Goal: Task Accomplishment & Management: Use online tool/utility

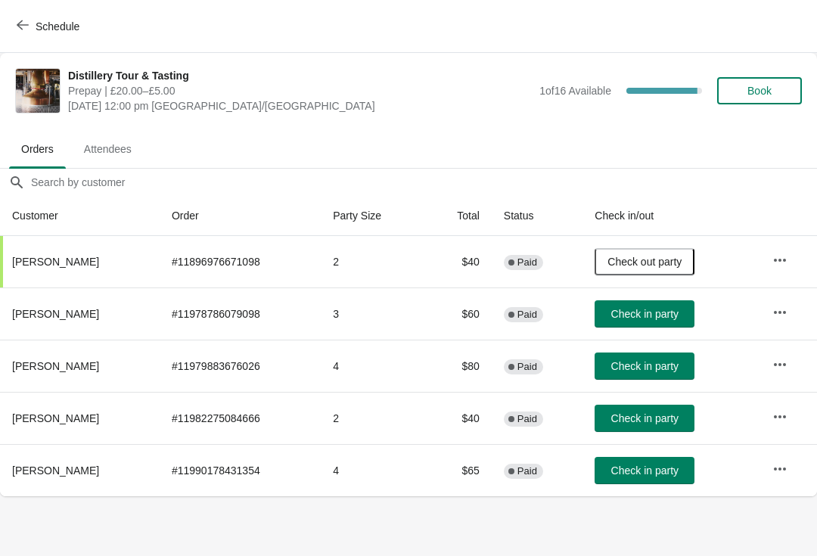
click at [760, 83] on button "Book" at bounding box center [759, 90] width 85 height 27
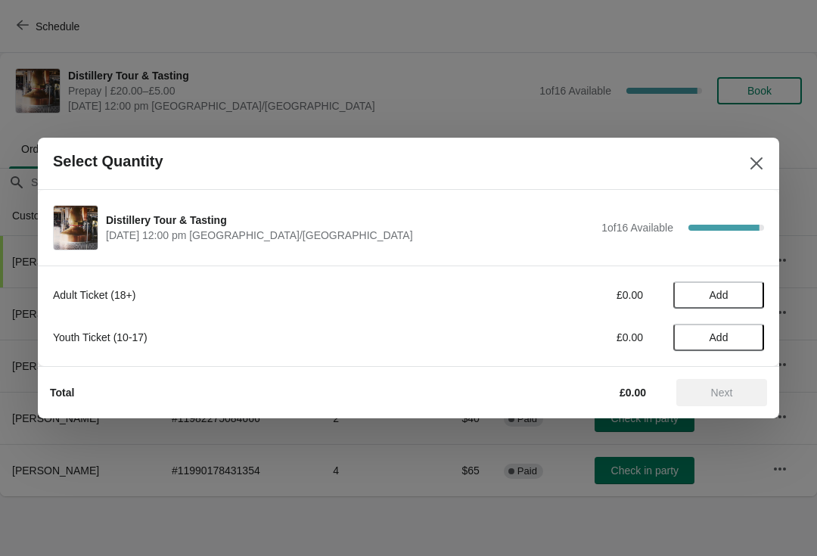
click at [734, 293] on span "Add" at bounding box center [719, 295] width 64 height 12
click at [741, 298] on icon at bounding box center [745, 295] width 16 height 16
click at [730, 396] on span "Next" at bounding box center [722, 392] width 22 height 12
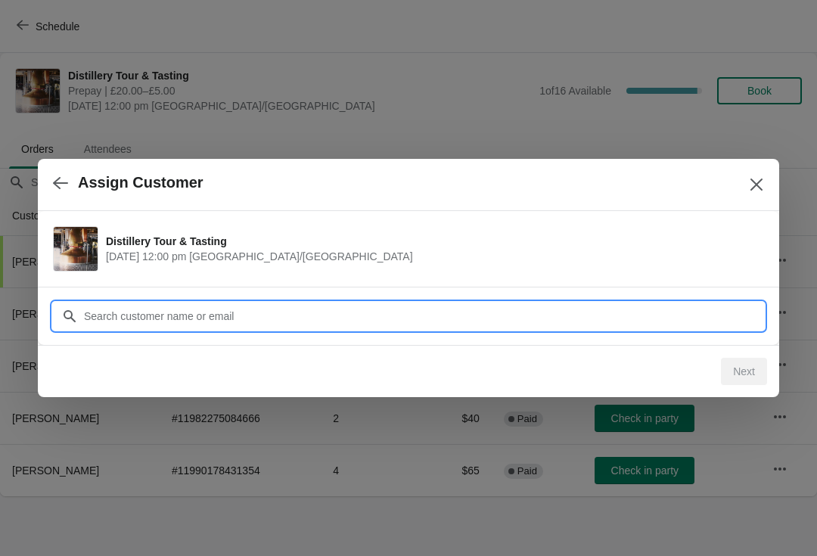
click at [129, 314] on input "Customer" at bounding box center [423, 316] width 681 height 27
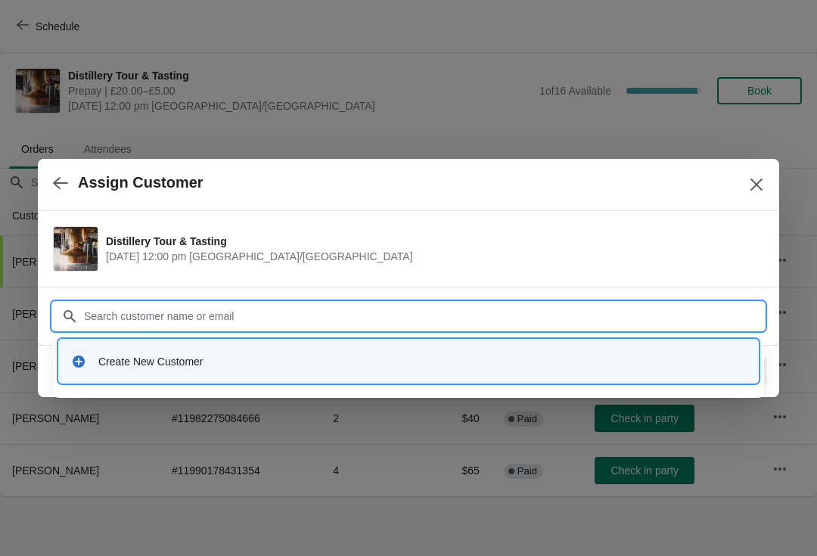
click at [220, 367] on div "Create New Customer" at bounding box center [421, 361] width 647 height 15
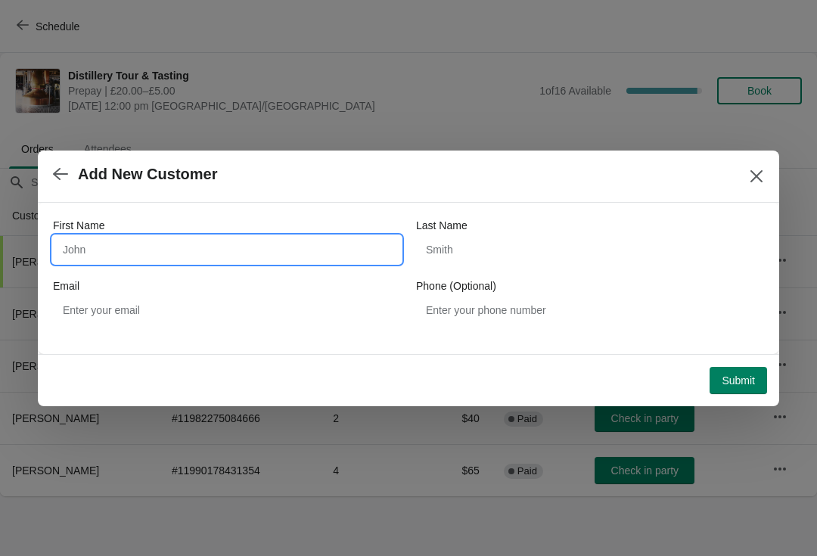
click at [103, 252] on input "First Name" at bounding box center [227, 249] width 348 height 27
type input "[PERSON_NAME]"
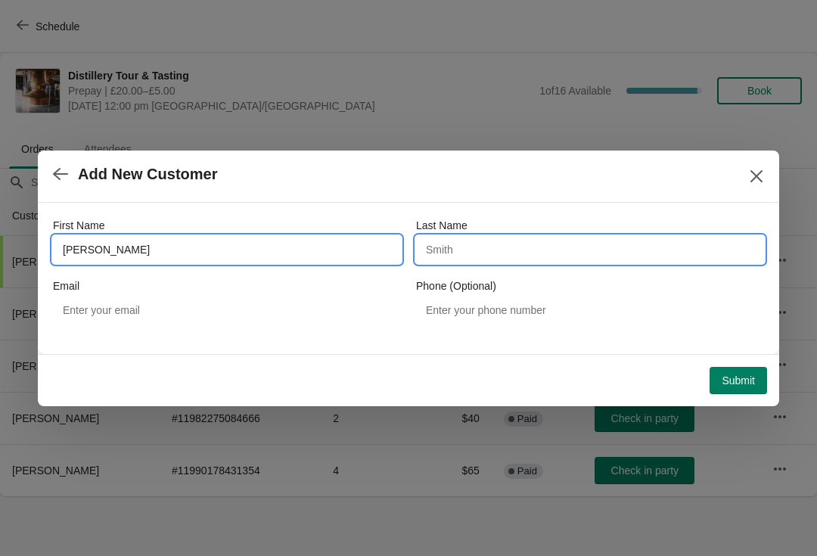
click at [452, 251] on input "Last Name" at bounding box center [590, 249] width 348 height 27
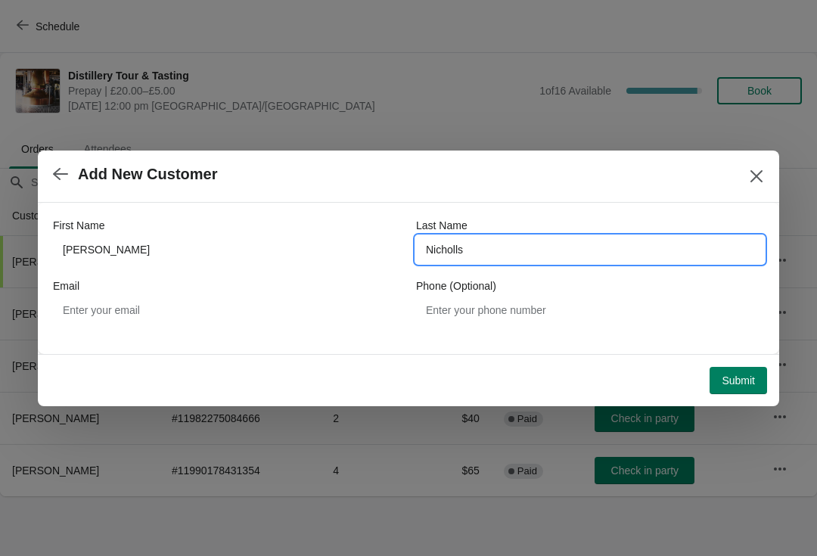
type input "Nicholls"
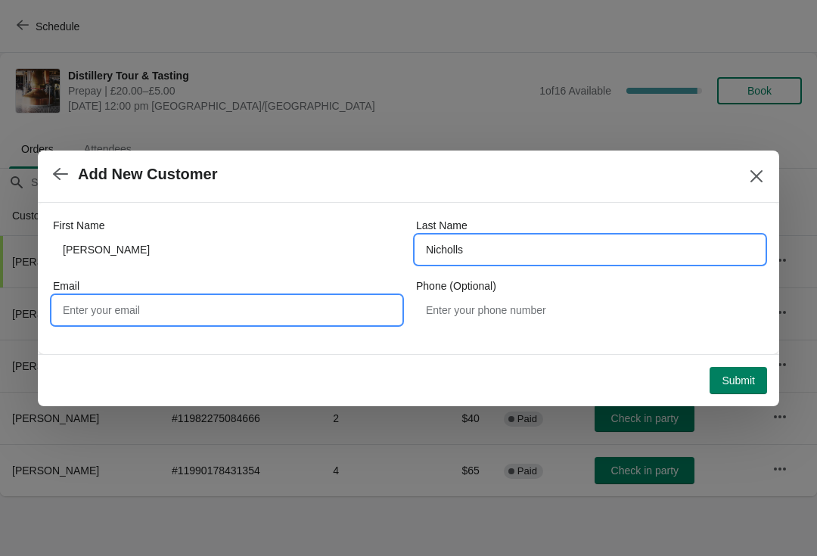
click at [102, 321] on input "Email" at bounding box center [227, 309] width 348 height 27
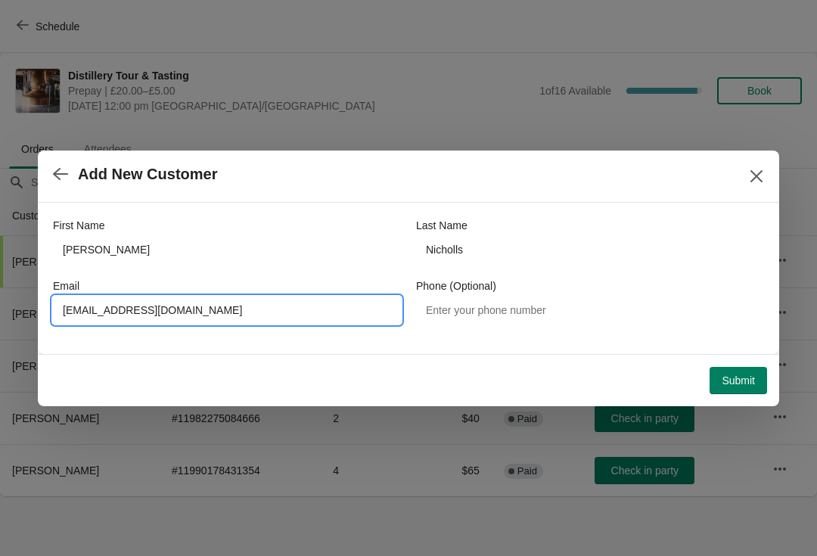
type input "[EMAIL_ADDRESS][DOMAIN_NAME]"
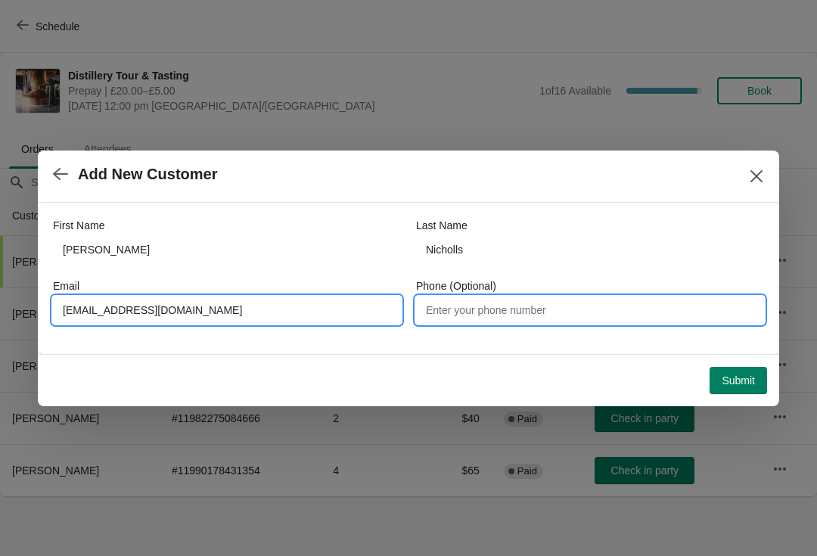
click at [489, 312] on input "Phone (Optional)" at bounding box center [590, 309] width 348 height 27
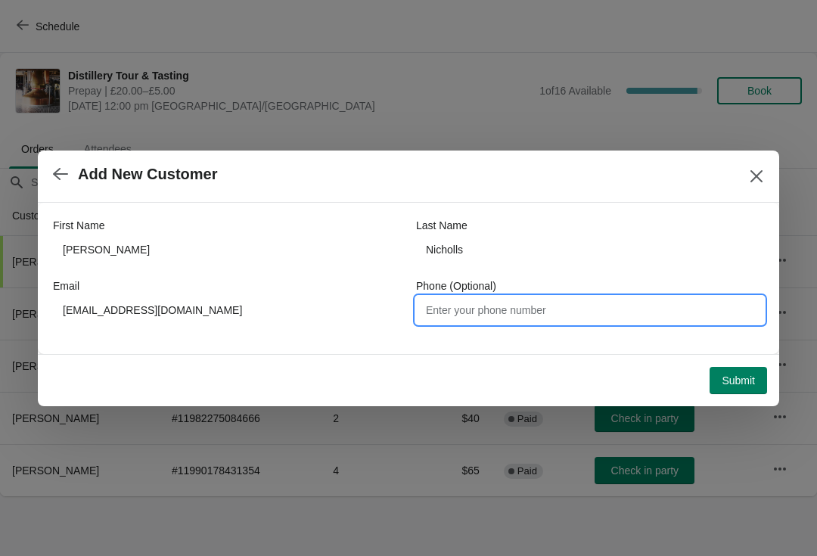
click at [744, 380] on span "Submit" at bounding box center [738, 380] width 33 height 12
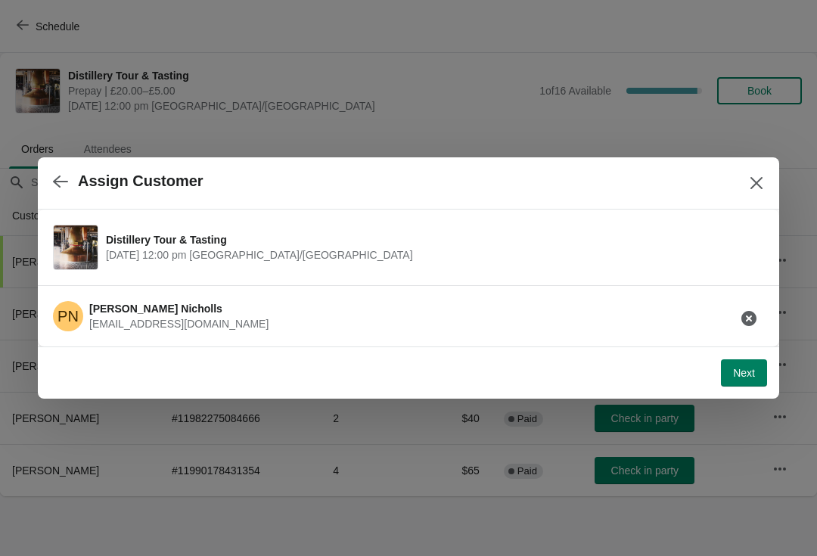
click at [749, 367] on span "Next" at bounding box center [744, 373] width 22 height 12
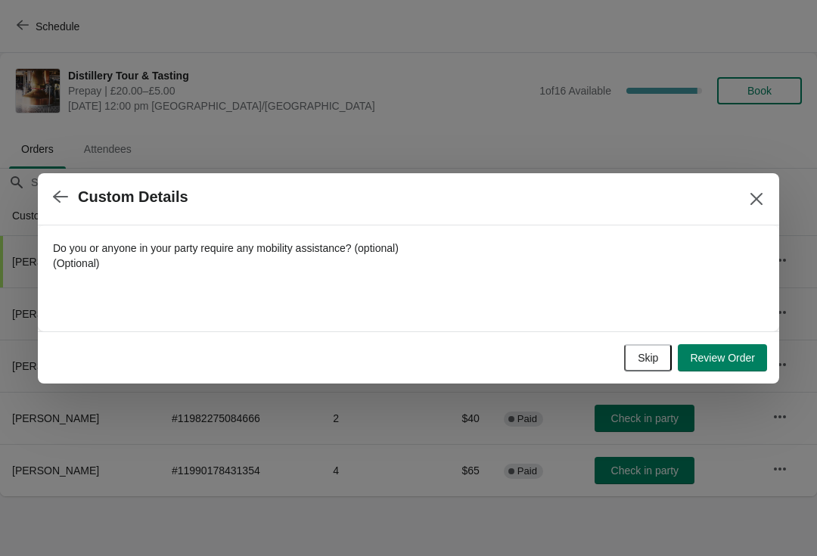
click at [727, 355] on span "Review Order" at bounding box center [722, 358] width 65 height 12
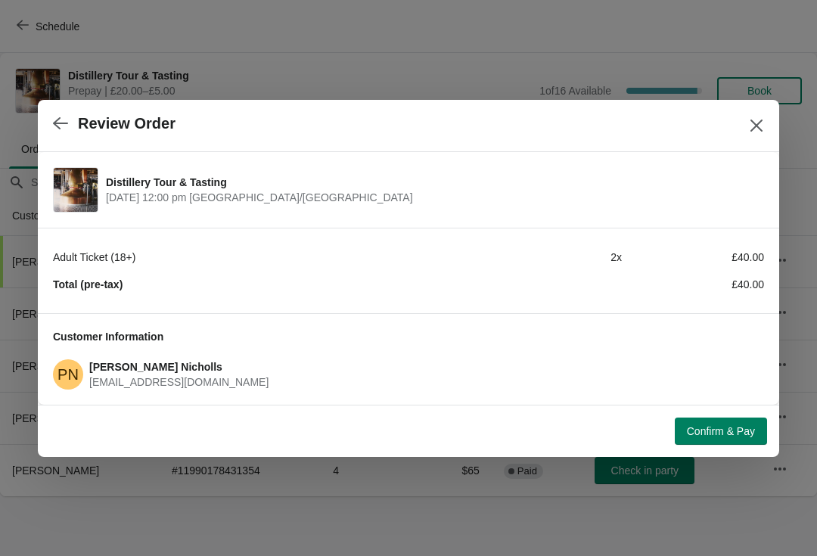
click at [721, 441] on button "Confirm & Pay" at bounding box center [721, 431] width 92 height 27
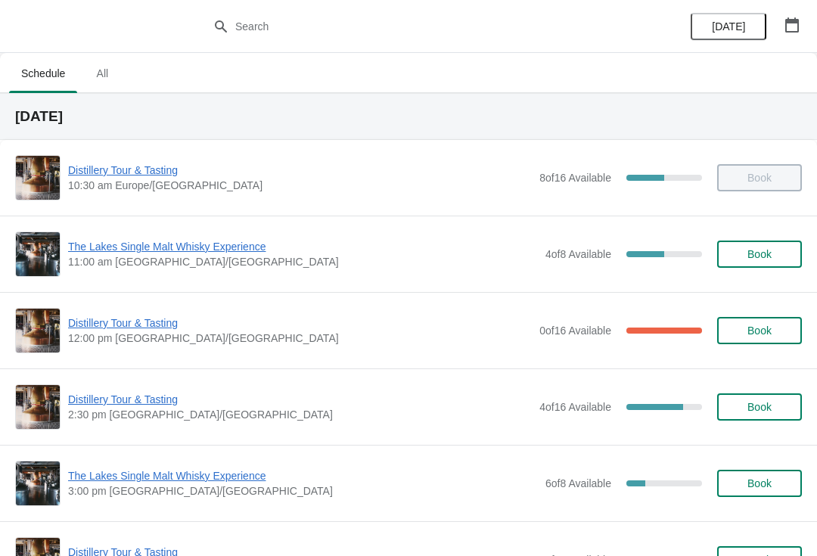
click at [120, 320] on span "Distillery Tour & Tasting" at bounding box center [300, 322] width 464 height 15
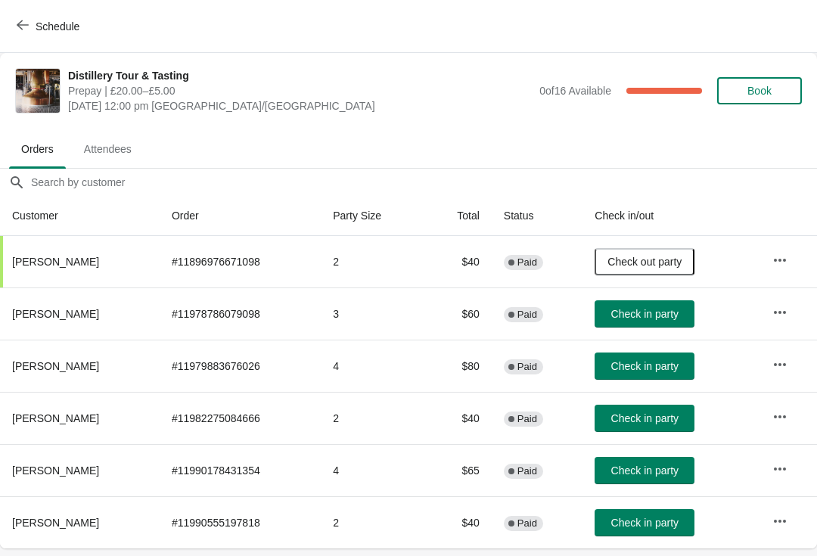
click at [653, 363] on span "Check in party" at bounding box center [644, 366] width 67 height 12
click at [650, 418] on span "Check in party" at bounding box center [644, 418] width 67 height 12
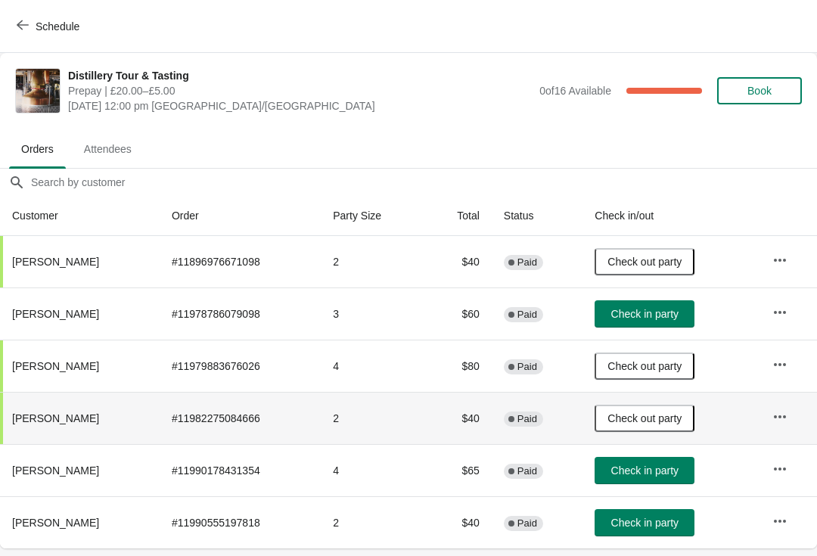
click at [656, 301] on button "Check in party" at bounding box center [644, 313] width 100 height 27
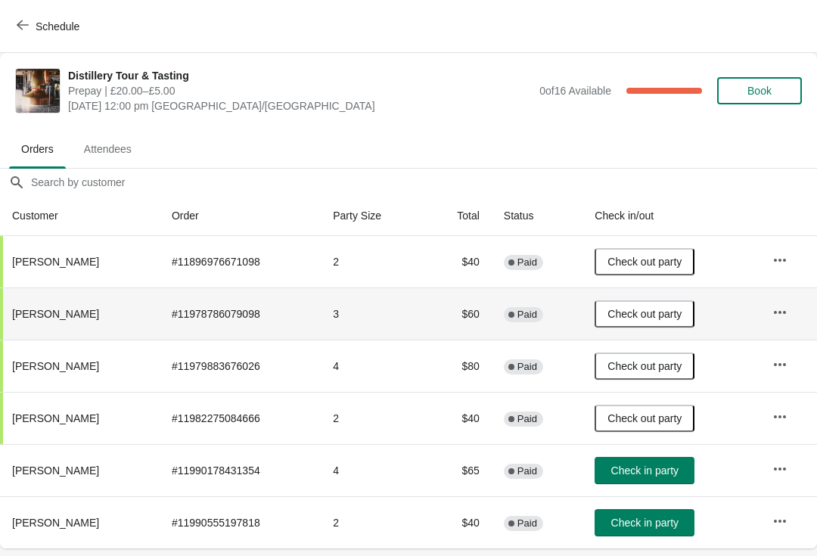
click at [638, 476] on span "Check in party" at bounding box center [644, 470] width 67 height 12
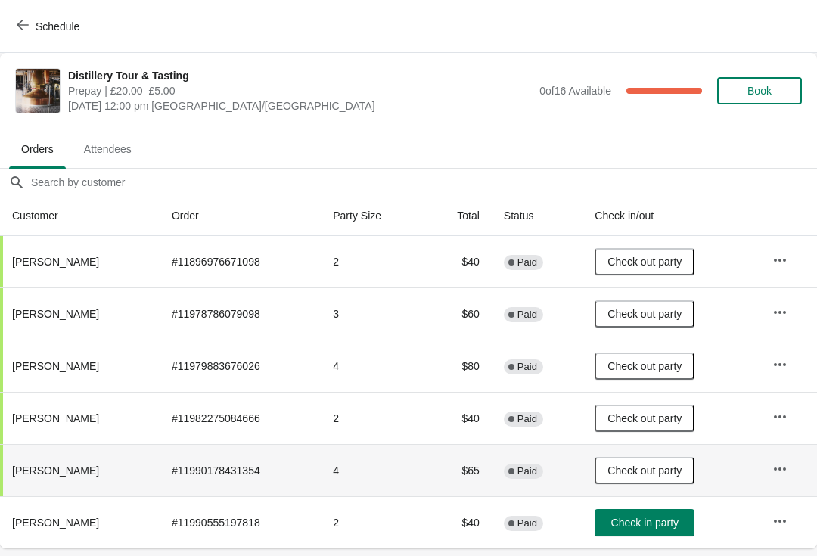
click at [110, 154] on span "Attendees" at bounding box center [108, 148] width 72 height 27
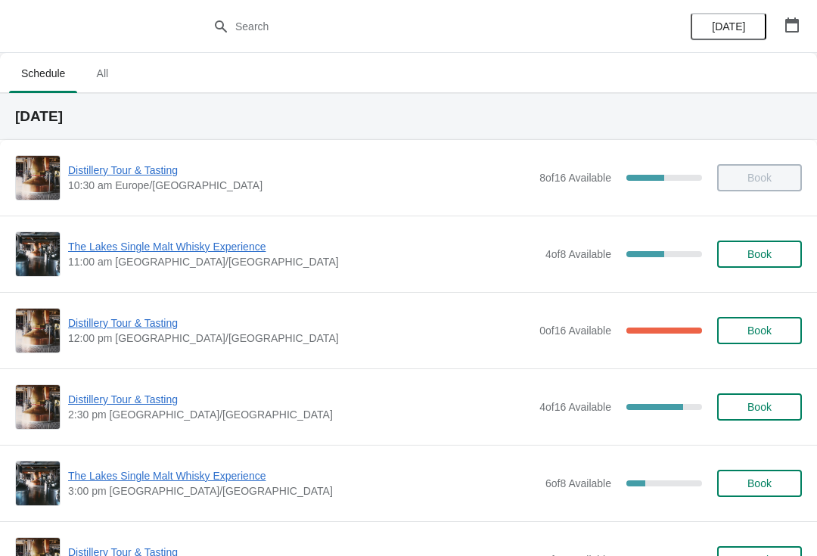
click at [128, 329] on span "Distillery Tour & Tasting" at bounding box center [300, 322] width 464 height 15
